Goal: Information Seeking & Learning: Learn about a topic

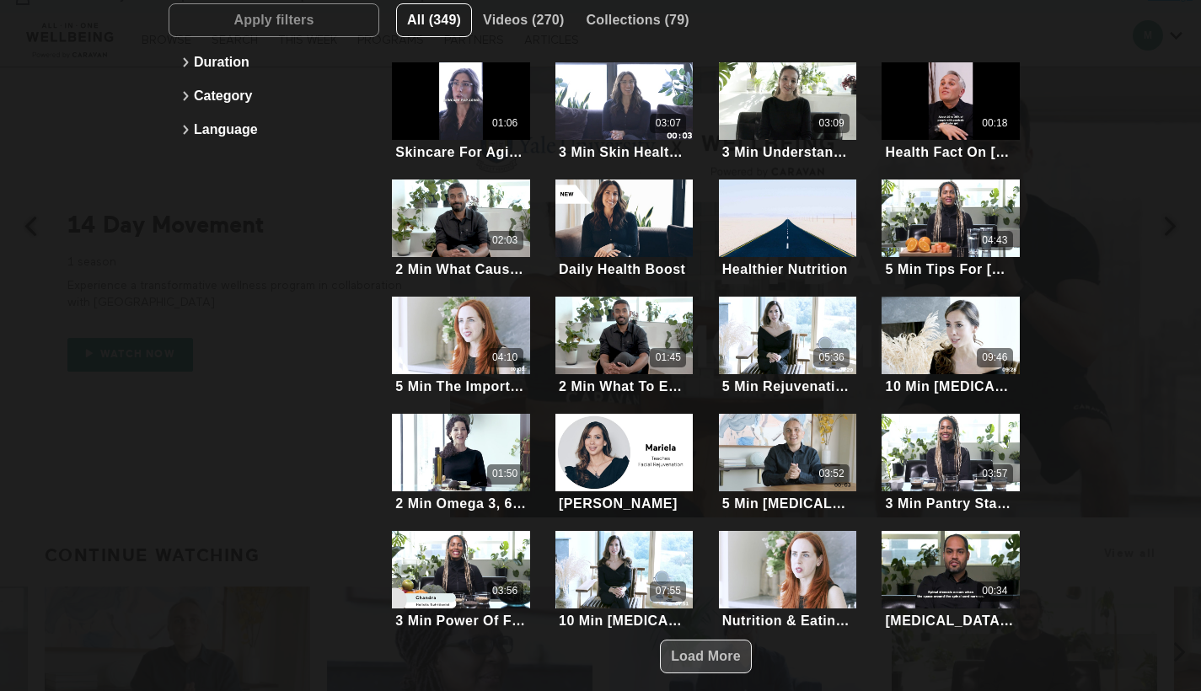
scroll to position [47, 0]
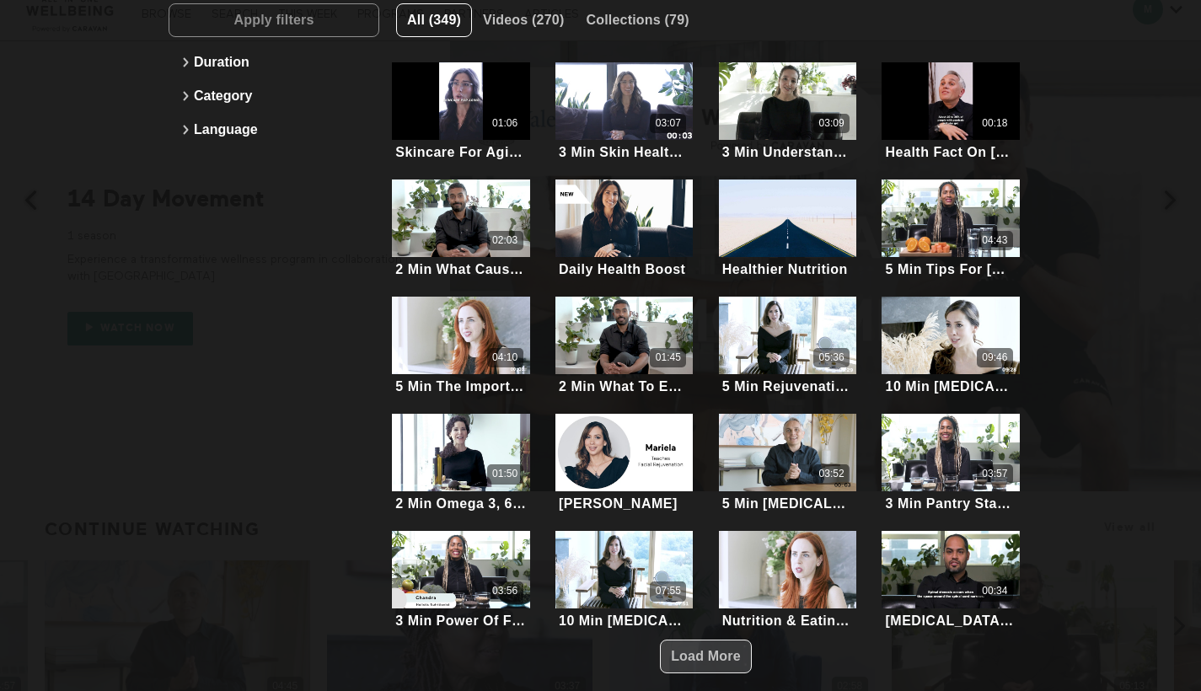
click at [721, 653] on span "Load More" at bounding box center [706, 656] width 70 height 14
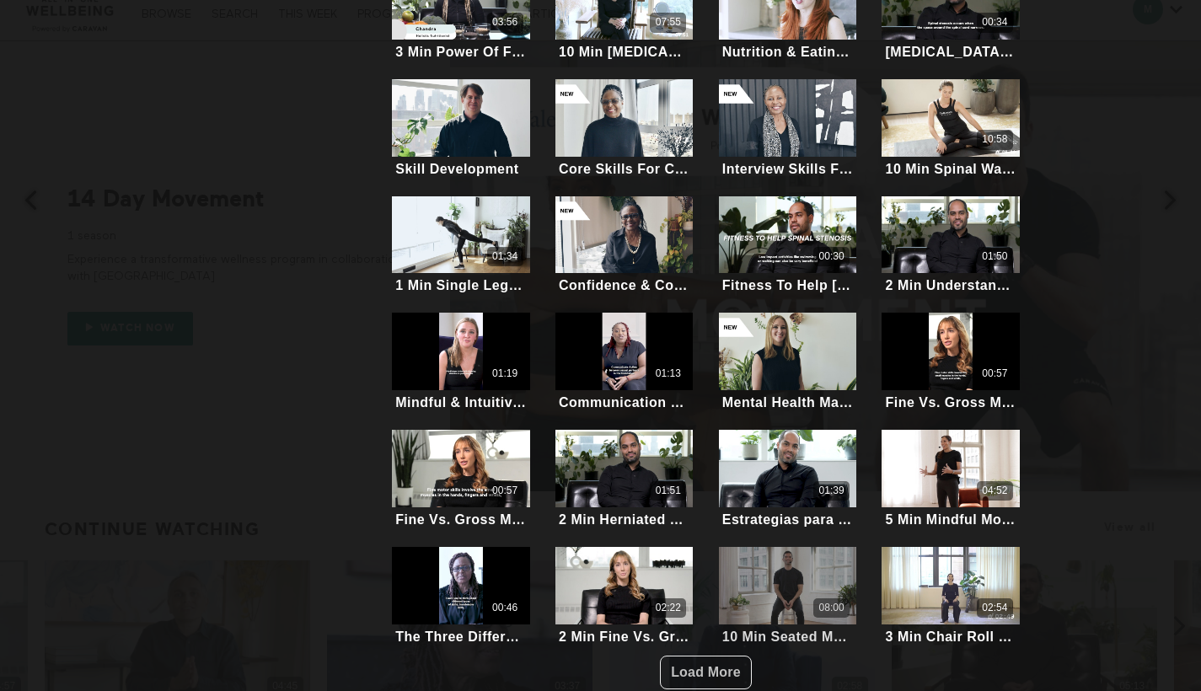
scroll to position [736, 0]
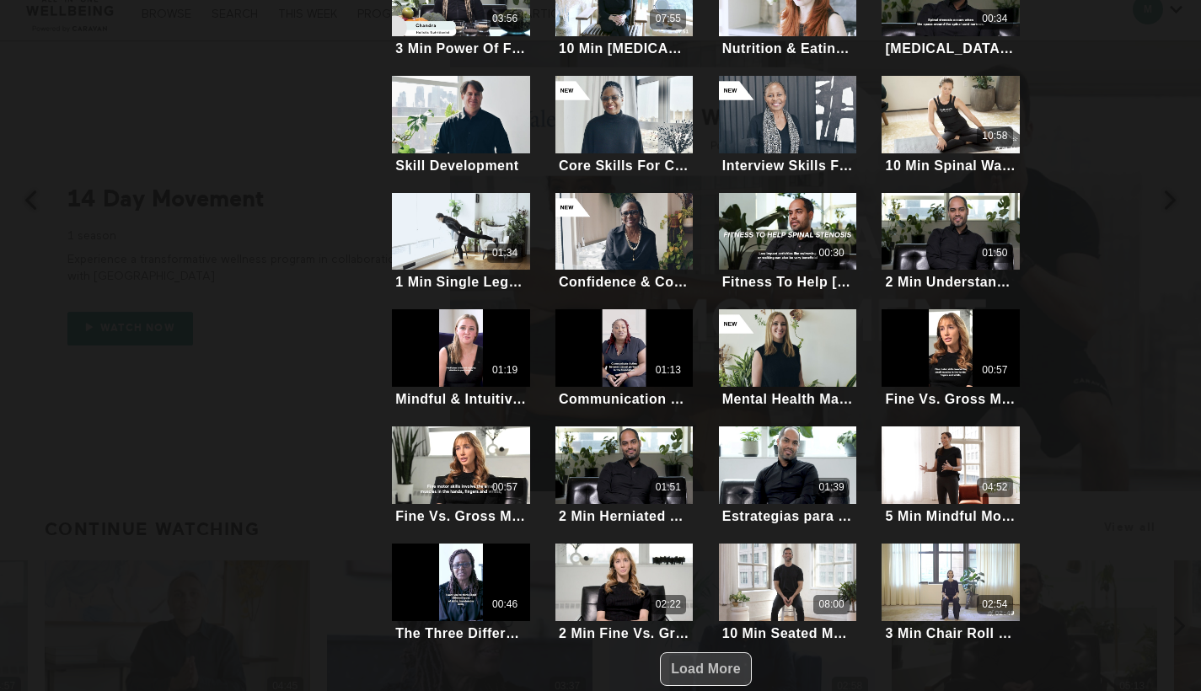
click at [727, 653] on span "Load More" at bounding box center [706, 669] width 70 height 32
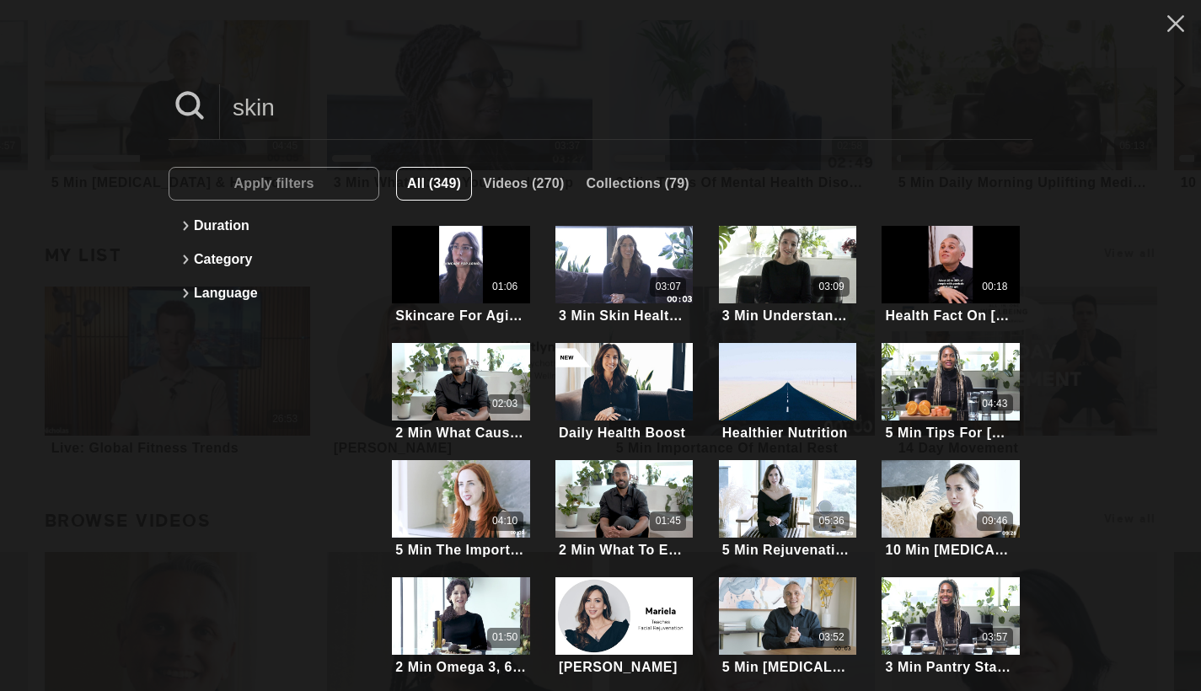
scroll to position [402, 0]
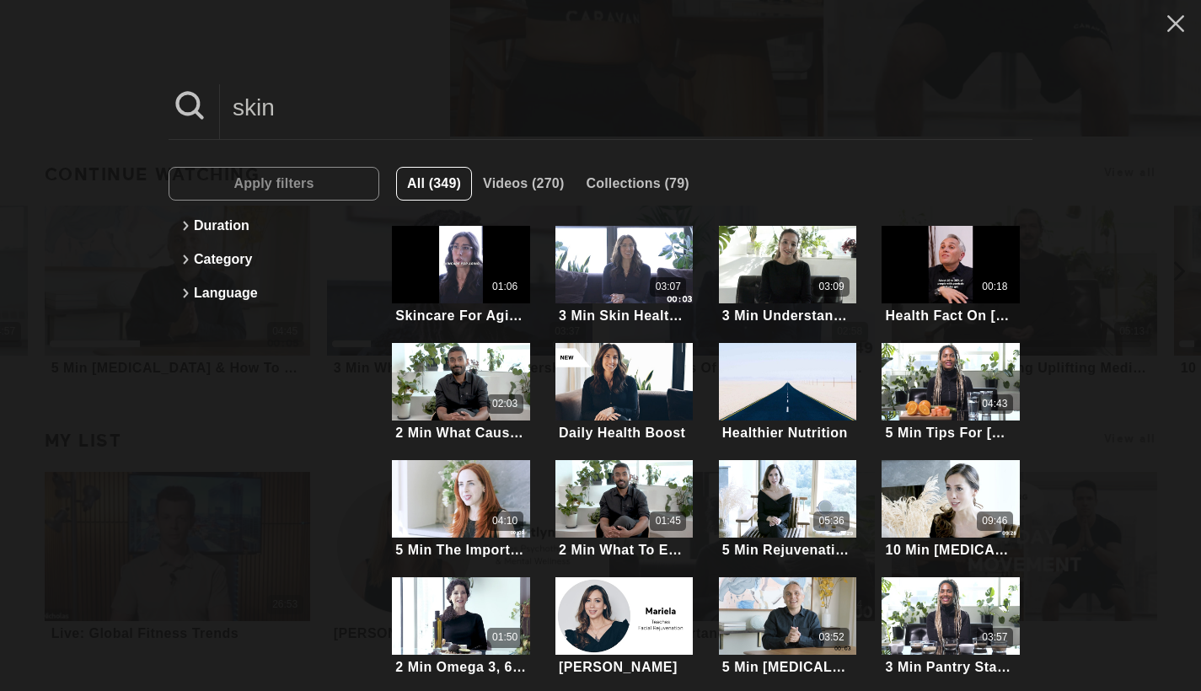
click at [321, 111] on input "skin" at bounding box center [626, 107] width 812 height 46
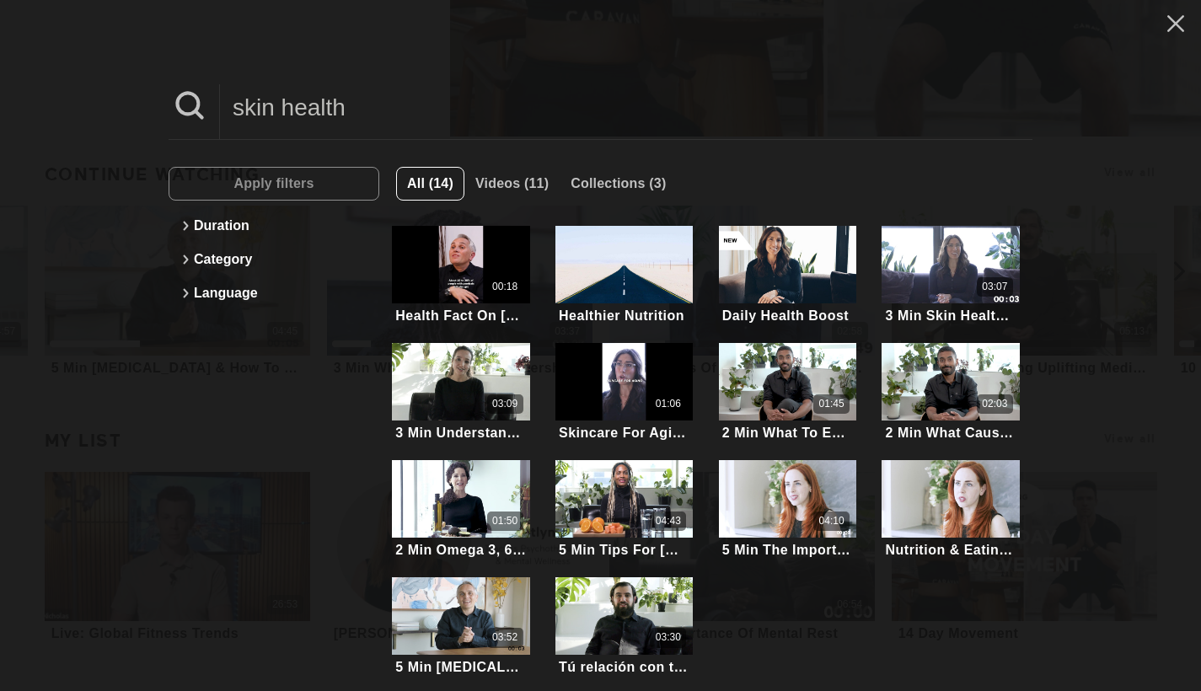
type input "skin health"
drag, startPoint x: 125, startPoint y: 320, endPoint x: 142, endPoint y: 301, distance: 25.7
click at [126, 320] on div "skin health Apply filters Duration Category Language All (14) Videos (11) Colle…" at bounding box center [600, 345] width 1201 height 691
click at [1163, 25] on icon at bounding box center [1175, 23] width 32 height 29
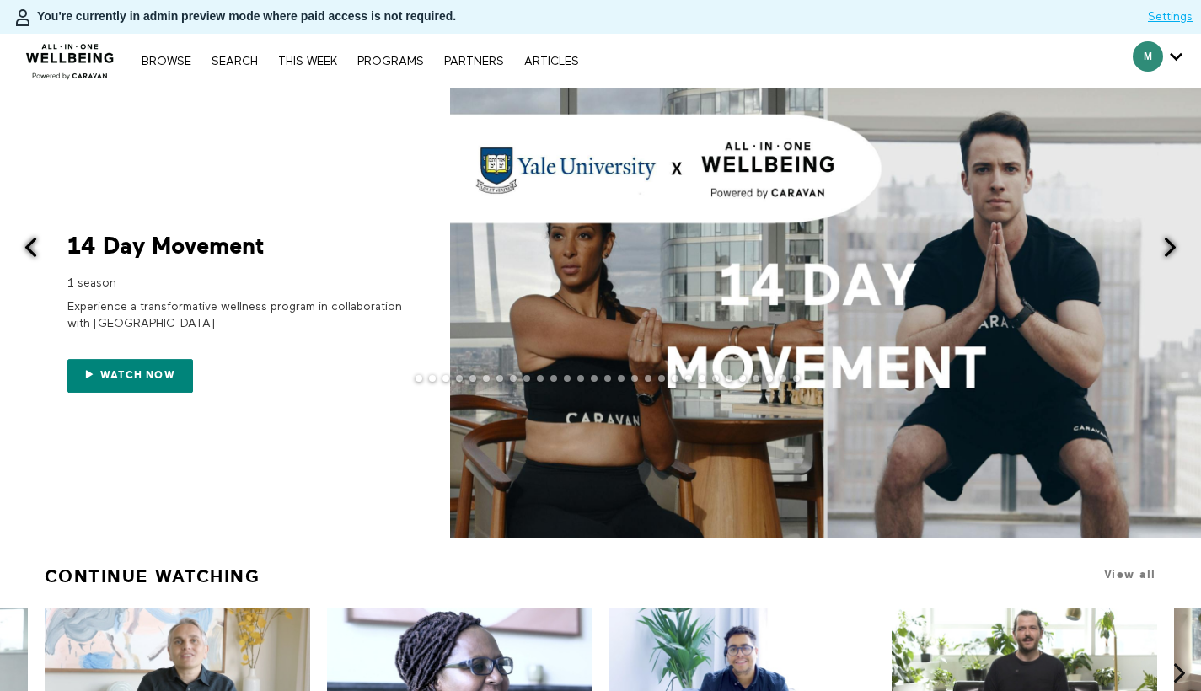
click at [1173, 256] on button at bounding box center [1179, 248] width 41 height 320
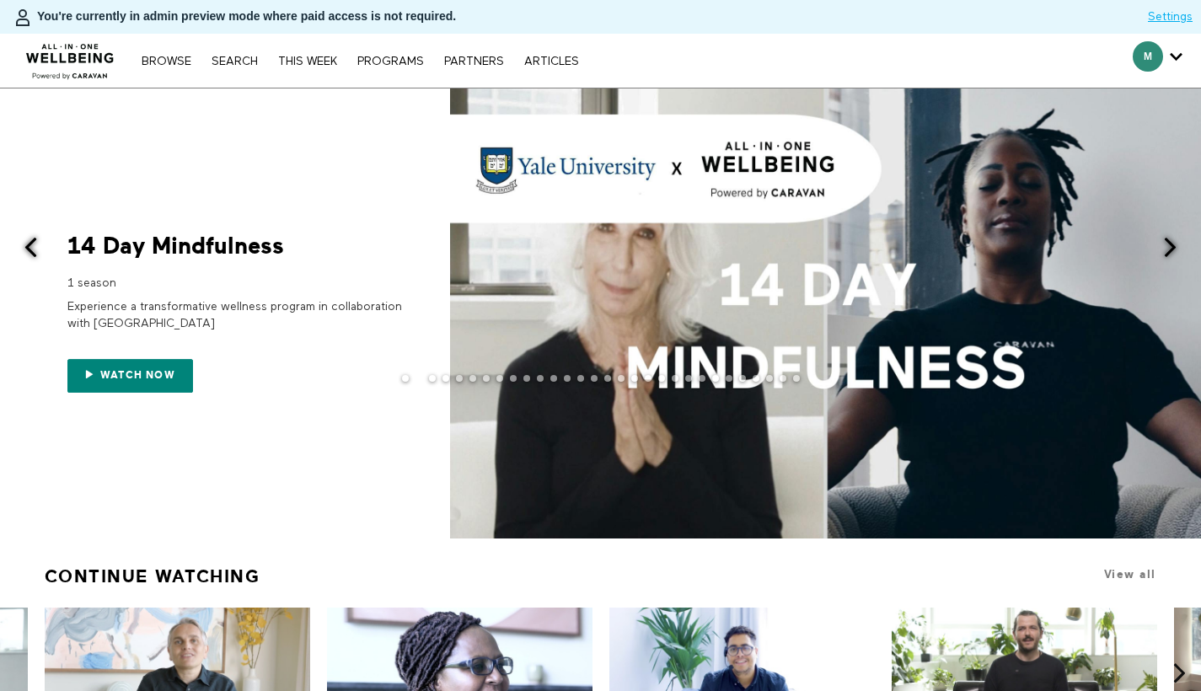
click at [1169, 253] on span at bounding box center [1169, 247] width 21 height 21
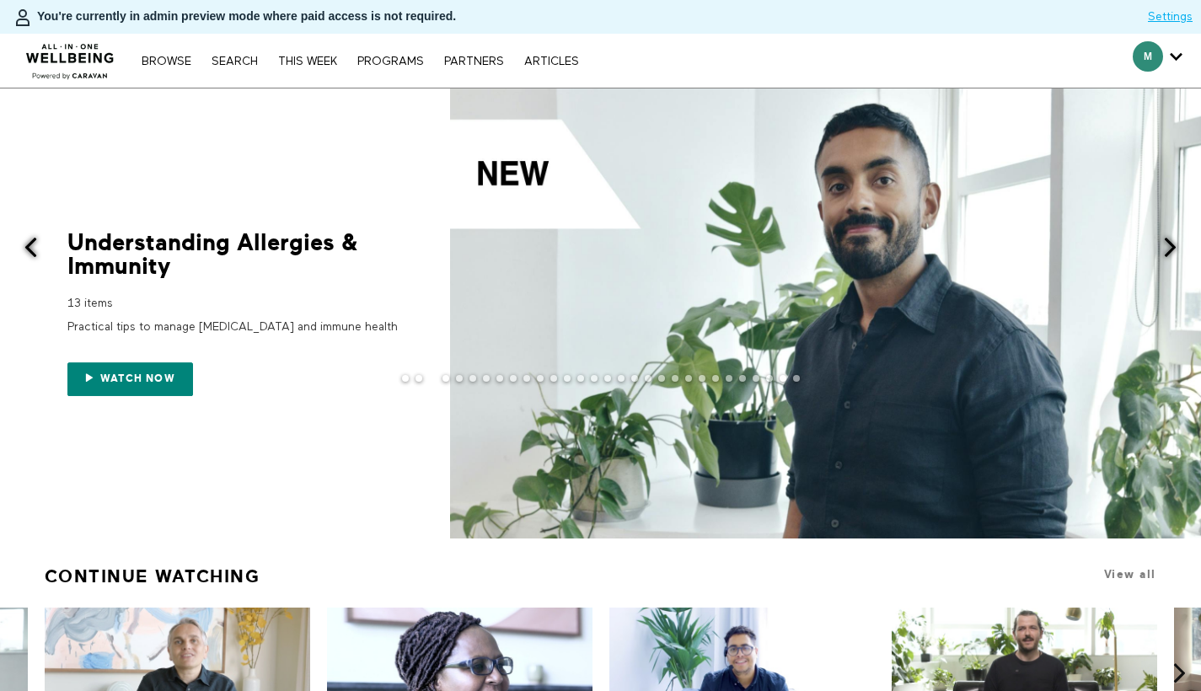
click at [1169, 253] on span at bounding box center [1169, 247] width 21 height 21
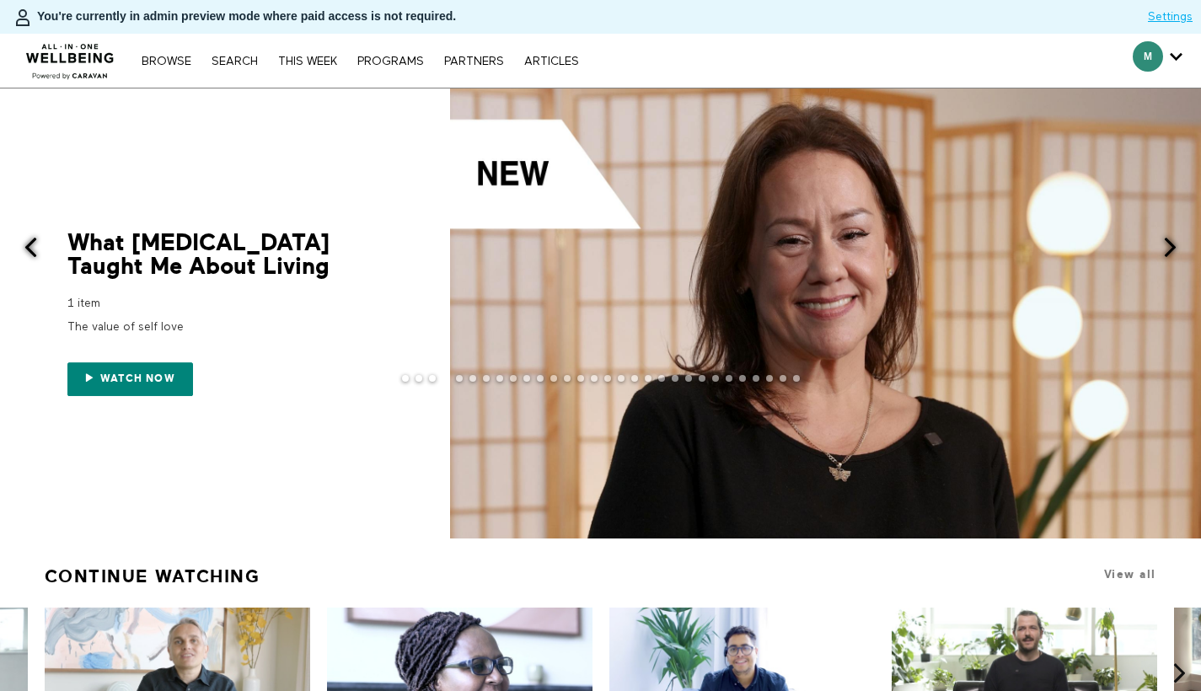
click at [1169, 253] on span at bounding box center [1169, 247] width 21 height 21
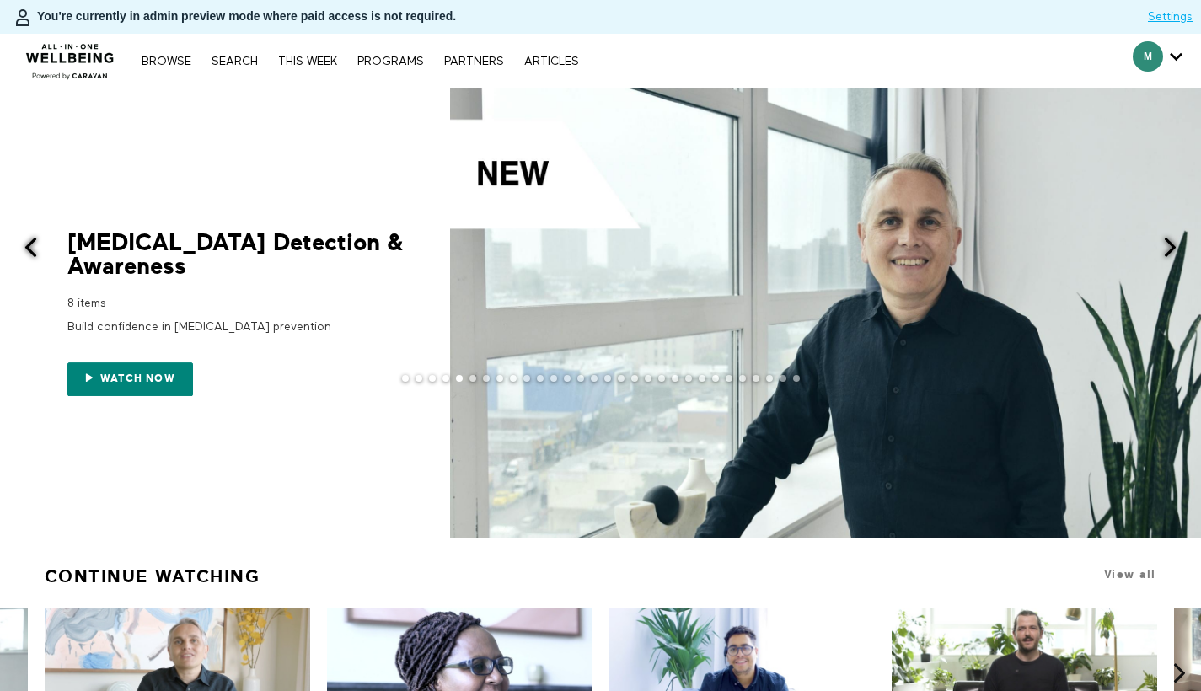
click at [20, 253] on span at bounding box center [30, 247] width 21 height 21
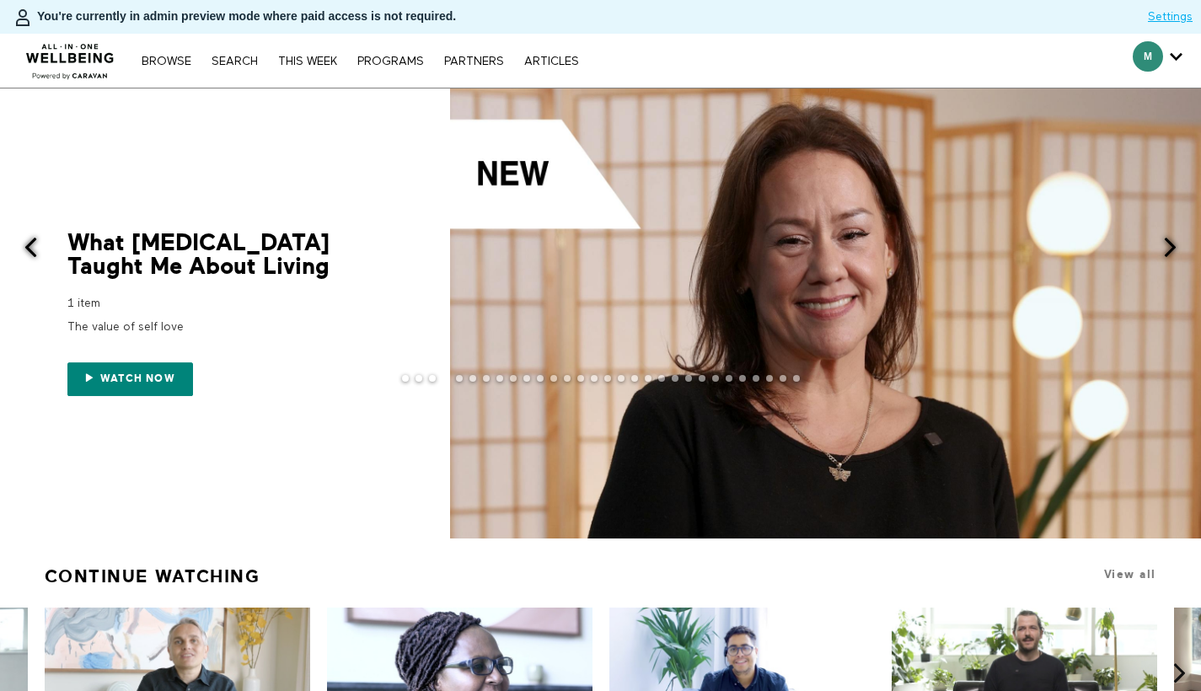
click at [26, 252] on span at bounding box center [30, 247] width 21 height 21
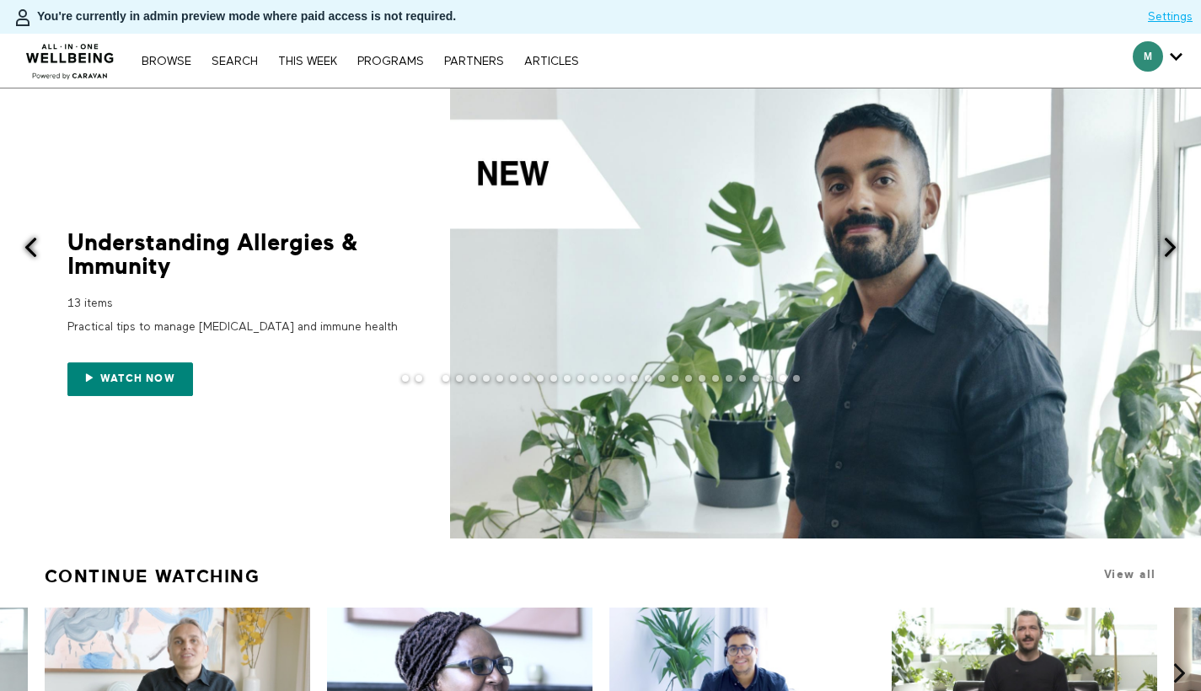
click at [30, 254] on span at bounding box center [30, 247] width 21 height 21
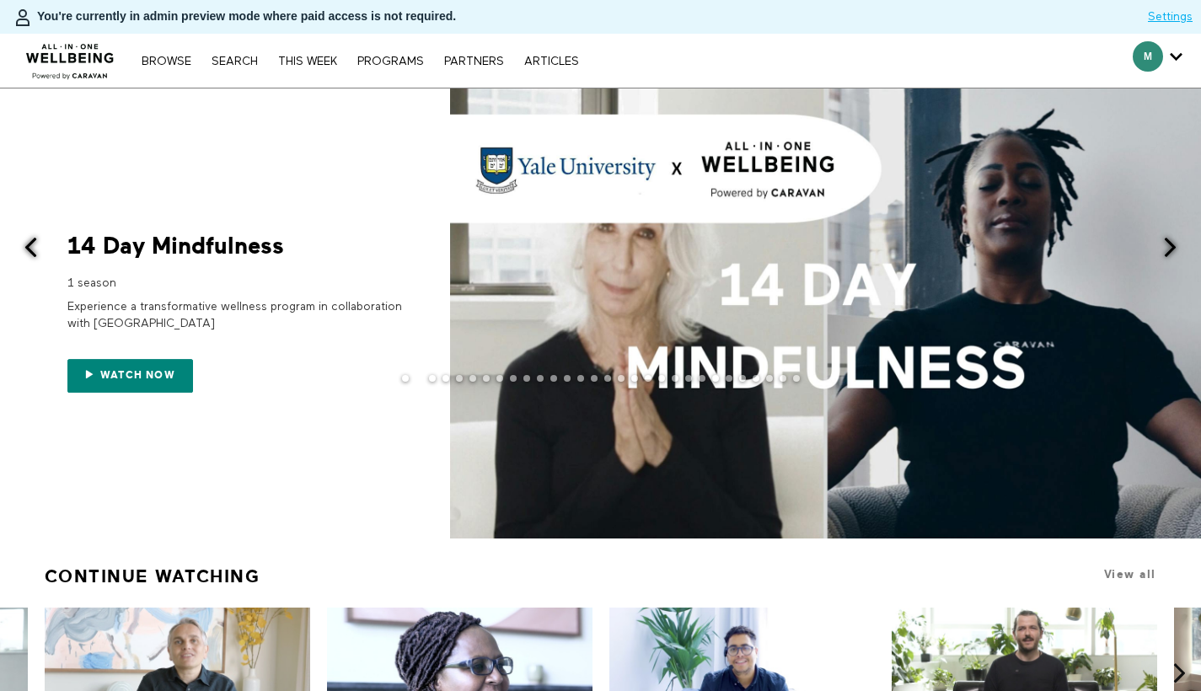
click at [1183, 246] on button at bounding box center [1179, 248] width 41 height 320
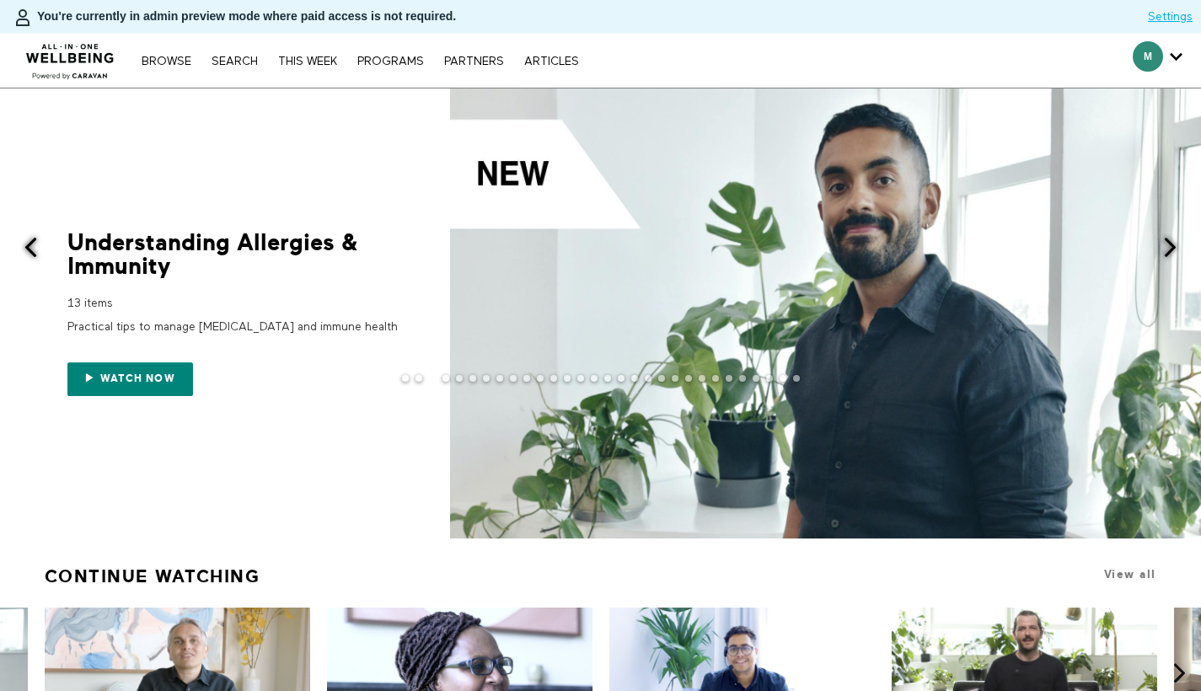
click at [1175, 247] on span at bounding box center [1169, 247] width 21 height 21
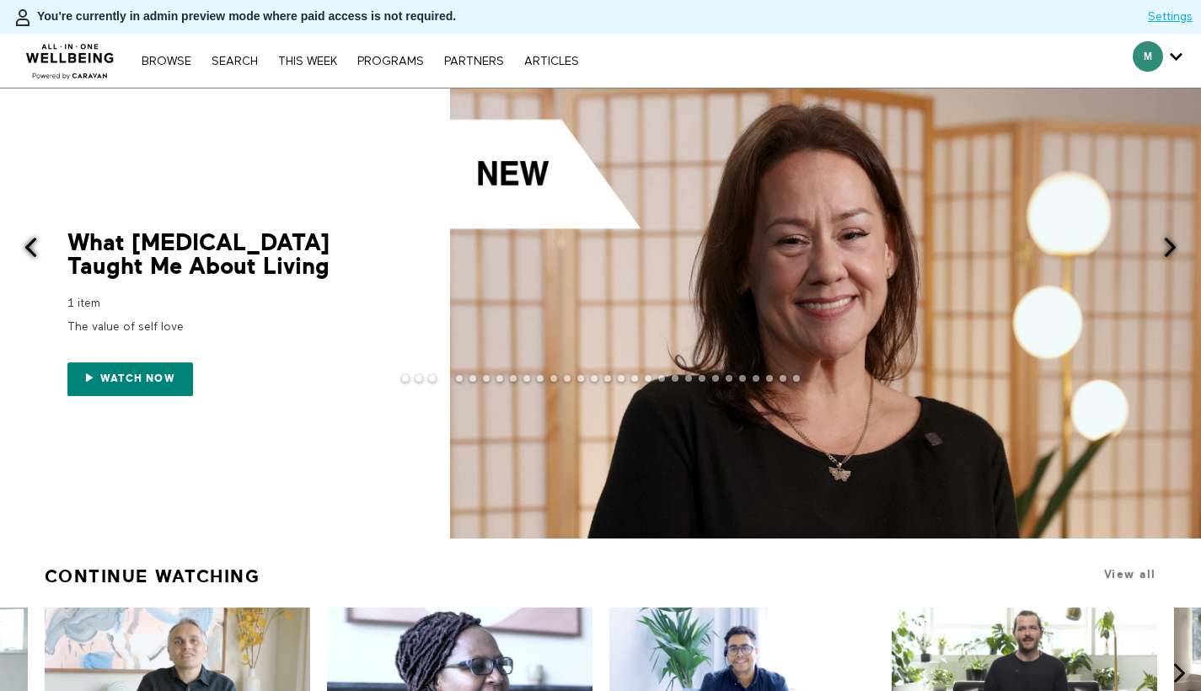
click at [1175, 243] on span at bounding box center [1169, 247] width 21 height 21
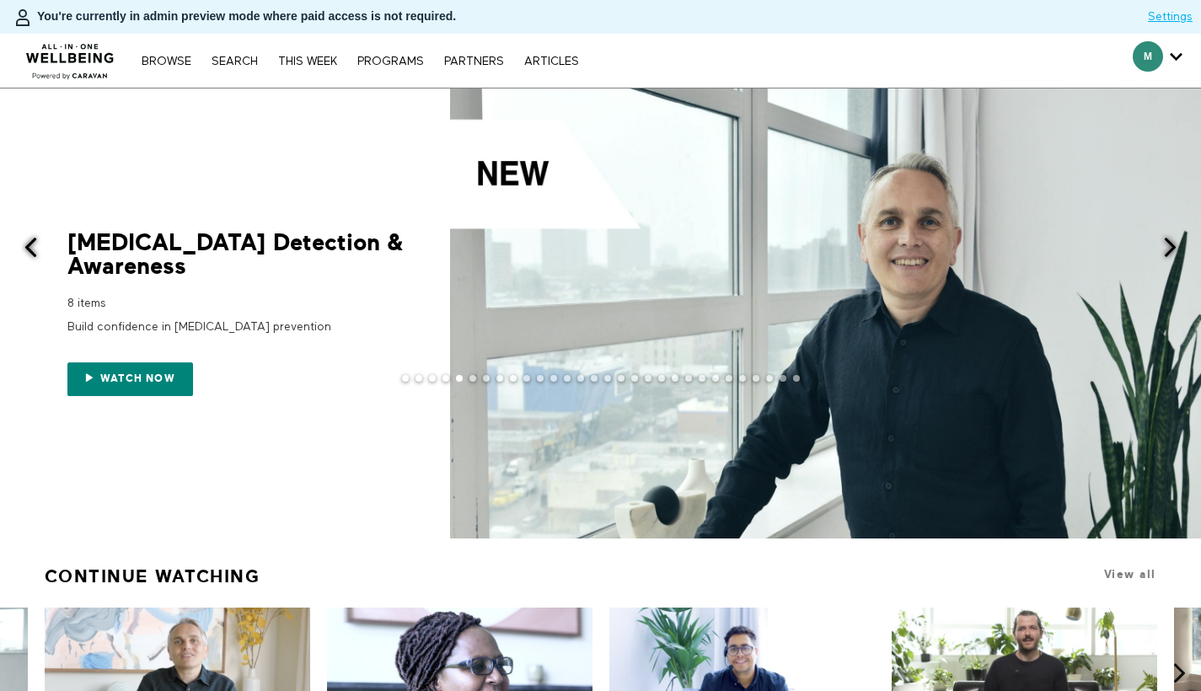
click at [1175, 243] on span at bounding box center [1169, 247] width 21 height 21
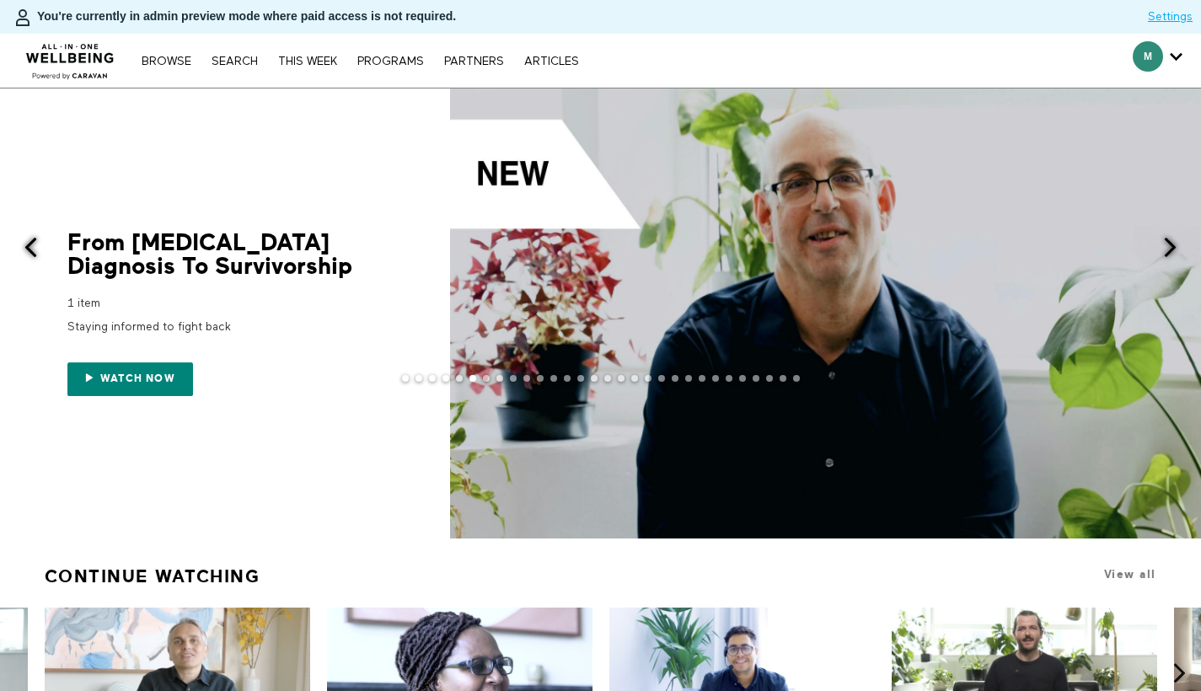
click at [1174, 243] on span at bounding box center [1169, 247] width 21 height 21
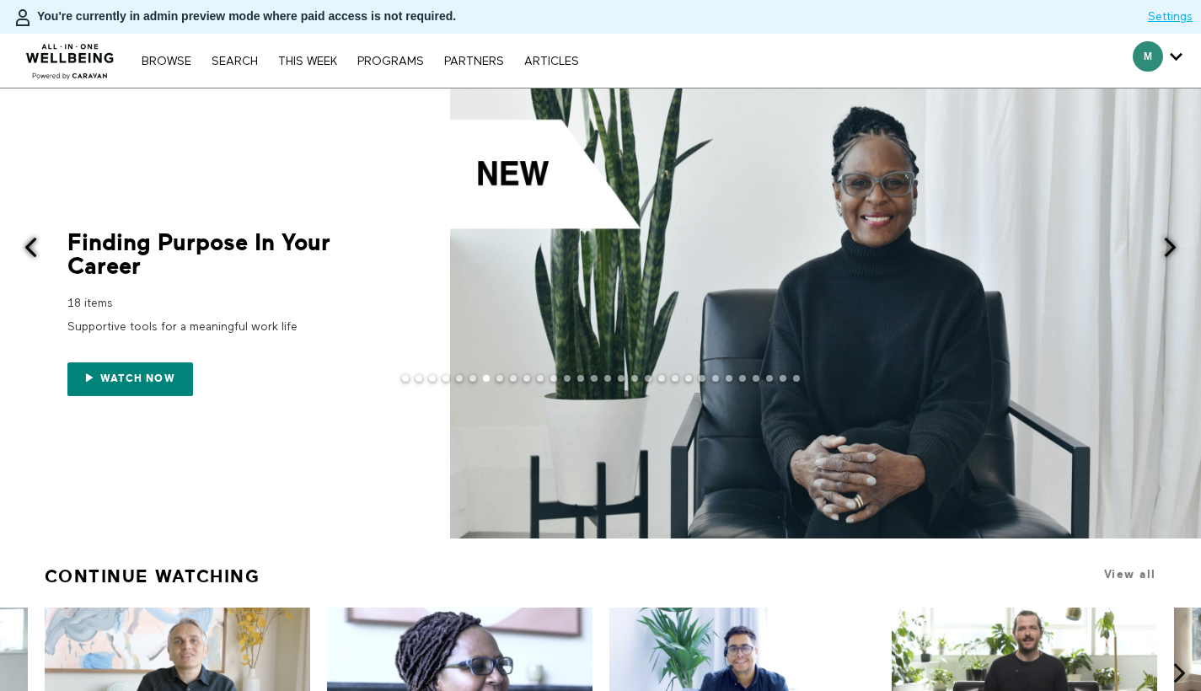
click at [1173, 243] on span at bounding box center [1169, 247] width 21 height 21
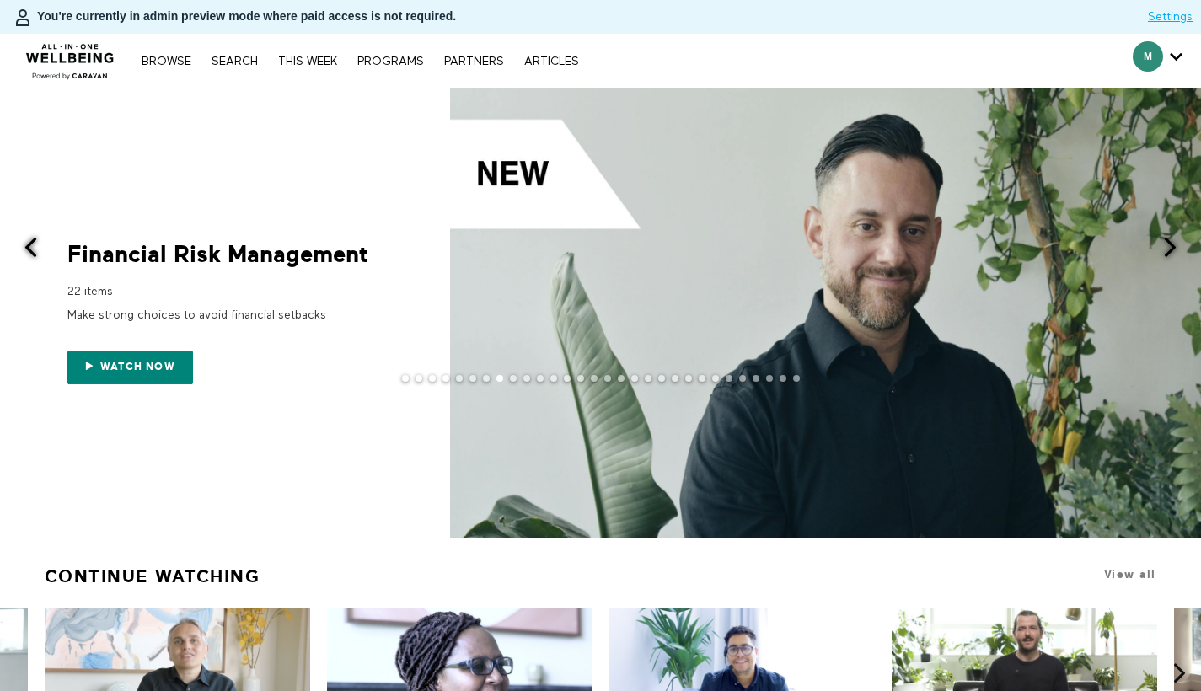
click at [1173, 243] on span at bounding box center [1169, 247] width 21 height 21
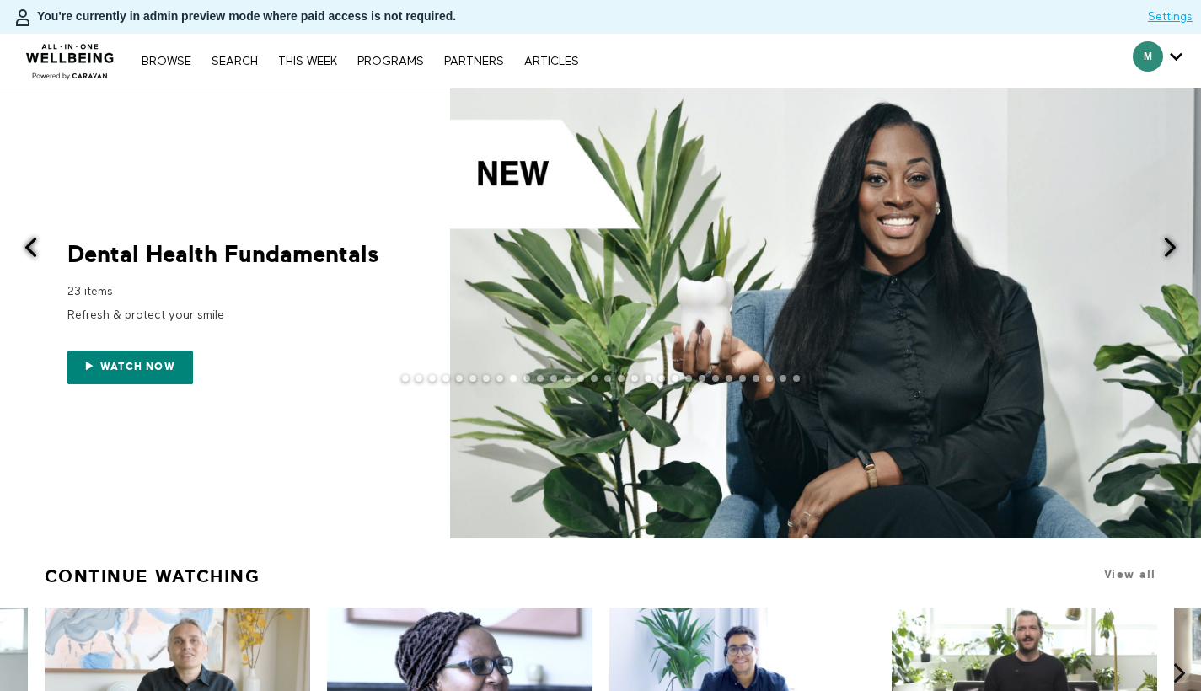
click at [1173, 243] on span at bounding box center [1169, 247] width 21 height 21
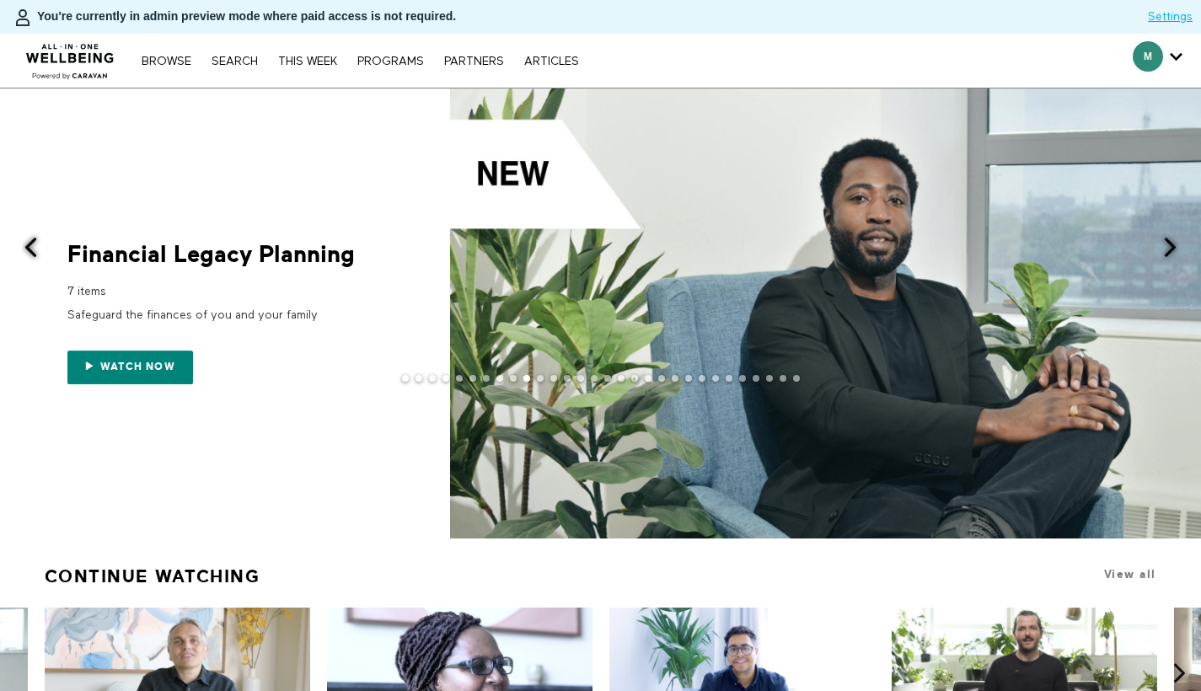
click at [1173, 243] on span at bounding box center [1169, 247] width 21 height 21
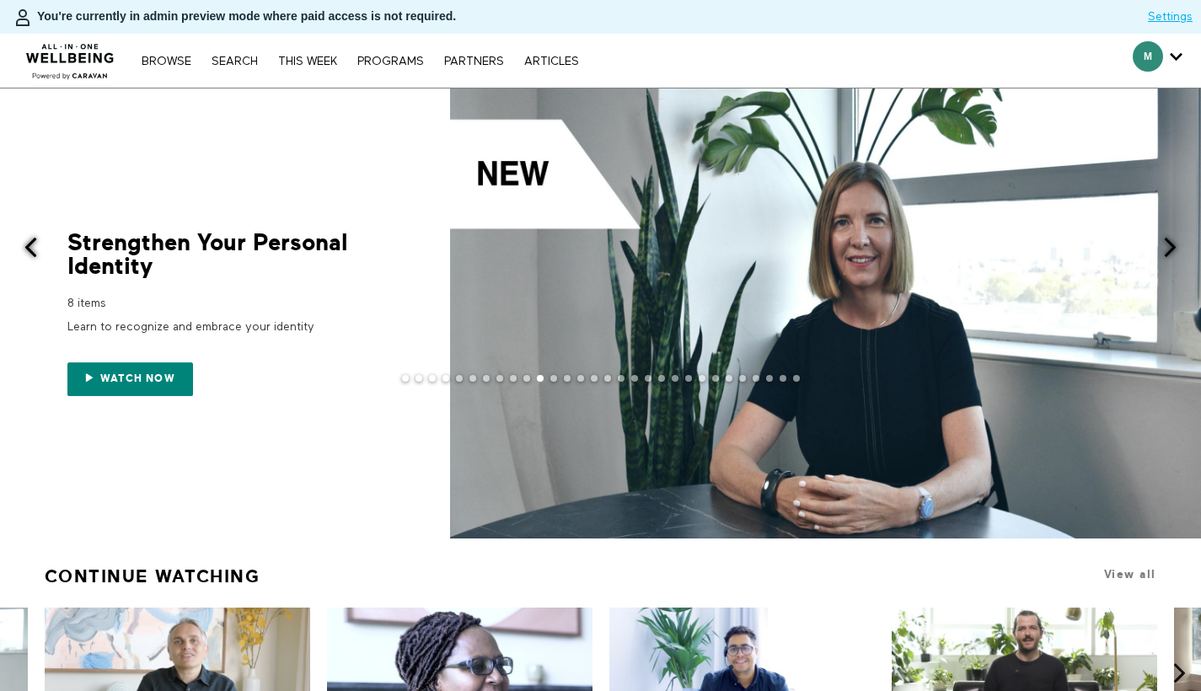
click at [1173, 243] on span at bounding box center [1169, 247] width 21 height 21
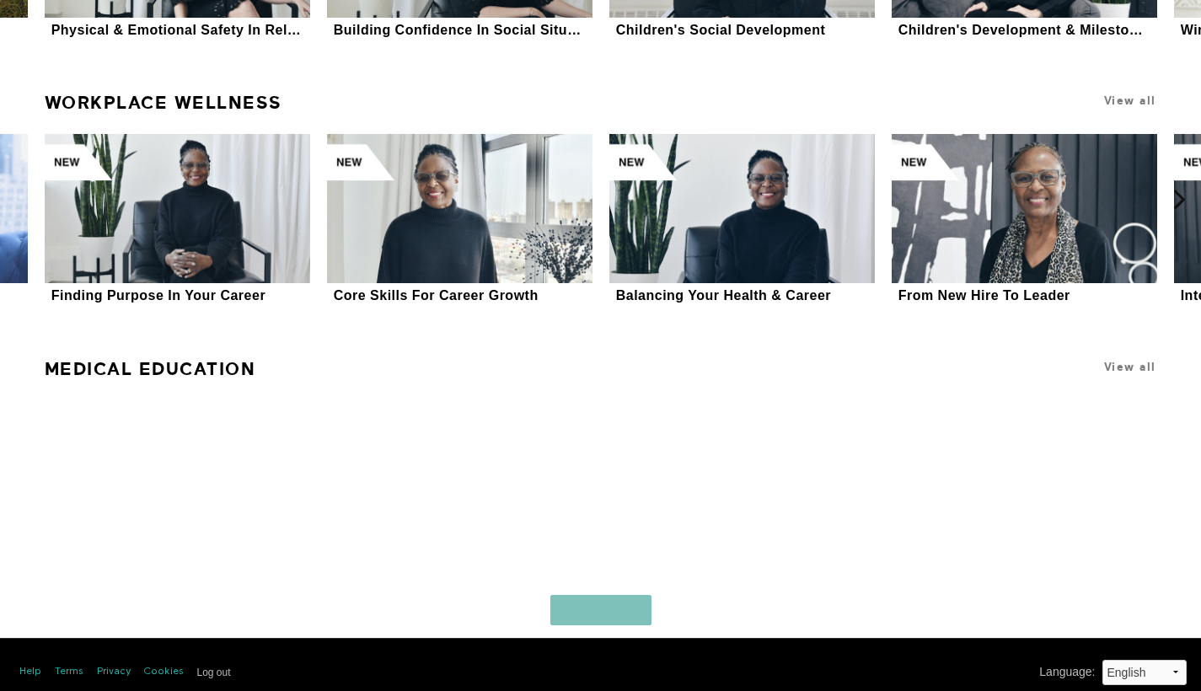
scroll to position [8197, 0]
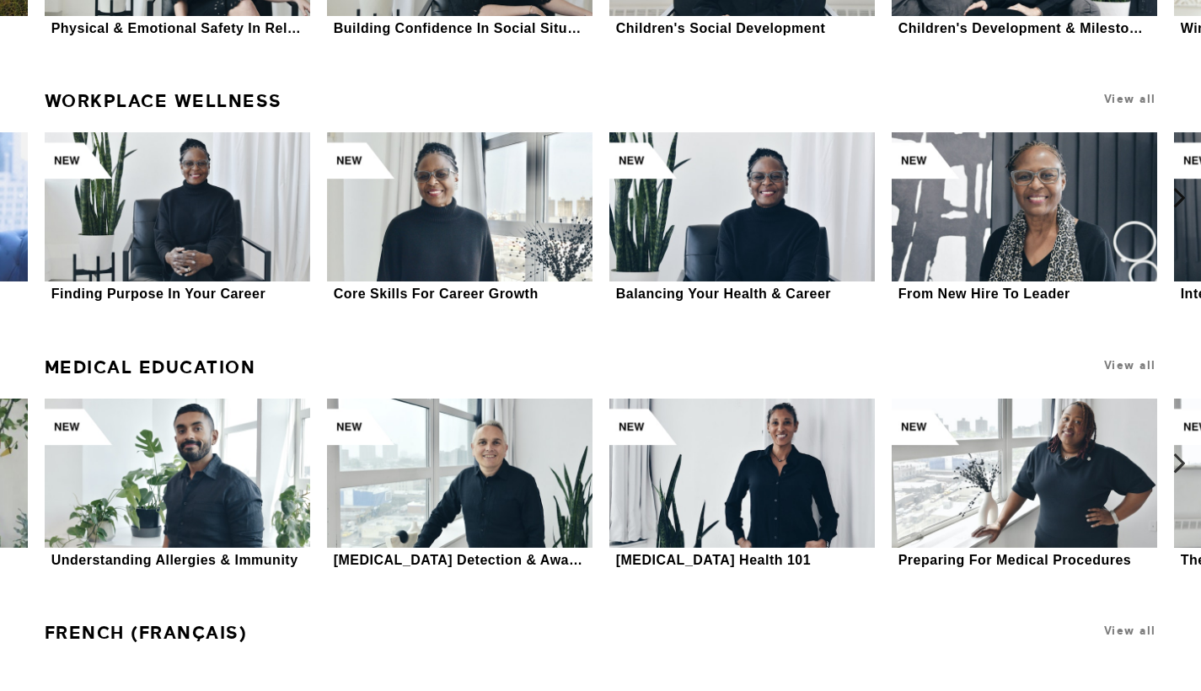
click at [102, 367] on link "Medical Education" at bounding box center [150, 367] width 211 height 35
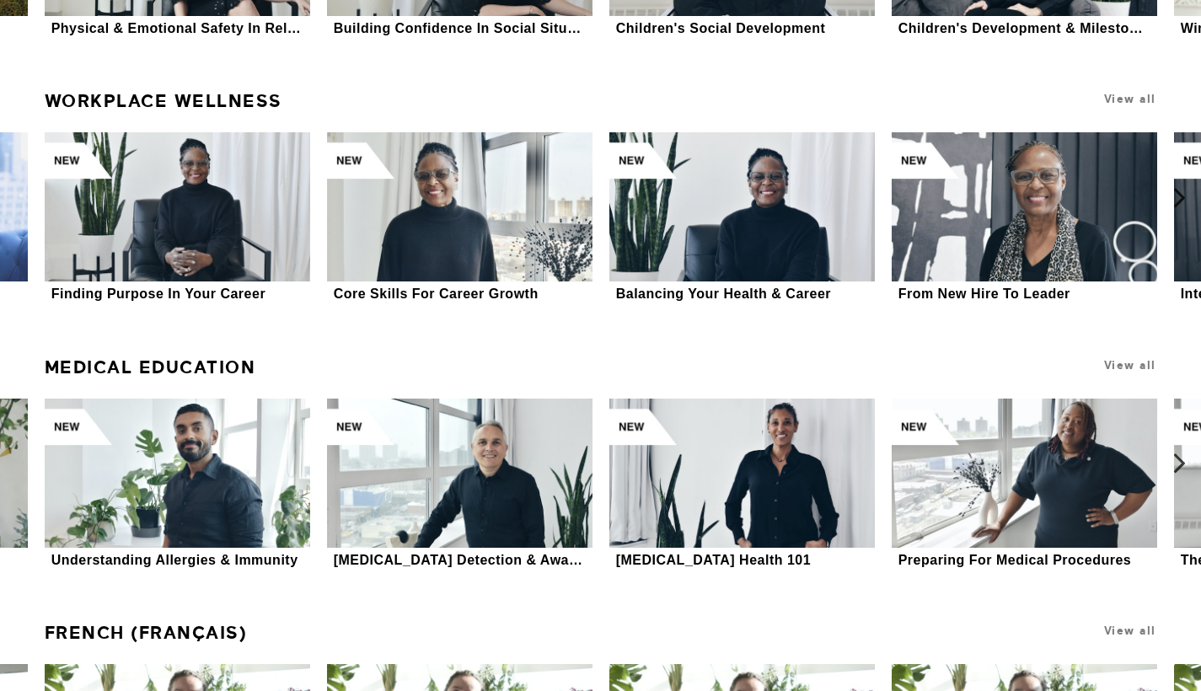
click at [104, 359] on link "Medical Education" at bounding box center [150, 367] width 211 height 35
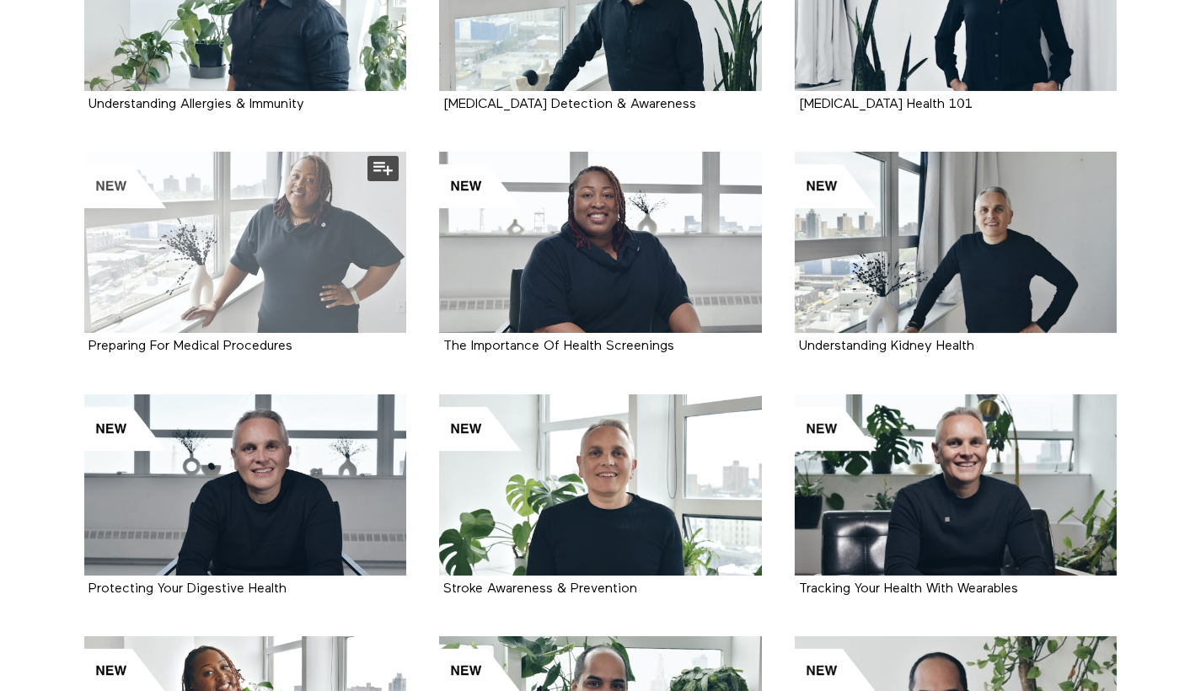
scroll to position [198, 0]
